Goal: Transaction & Acquisition: Subscribe to service/newsletter

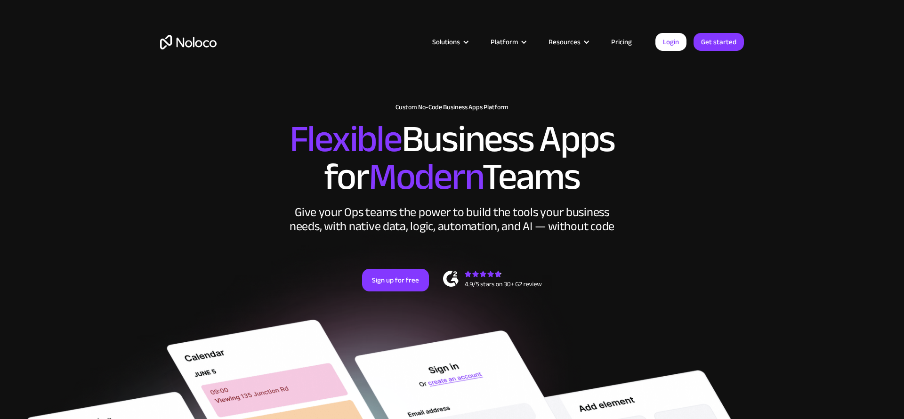
click at [711, 56] on div "Solutions Use Cases Business Types Project Management Keep track of customers, …" at bounding box center [452, 52] width 603 height 56
click at [711, 51] on div "Solutions Use Cases Business Types Project Management Keep track of customers, …" at bounding box center [452, 52] width 603 height 56
click at [713, 40] on link "Get started" at bounding box center [719, 42] width 50 height 18
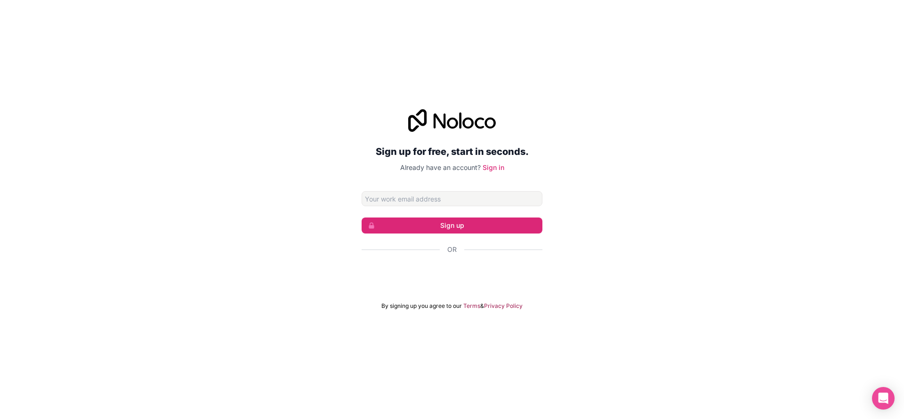
click at [427, 19] on div "Sign up for free, start in seconds. Already have an account? Sign in Sign up Or…" at bounding box center [452, 209] width 904 height 419
